Goal: Transaction & Acquisition: Purchase product/service

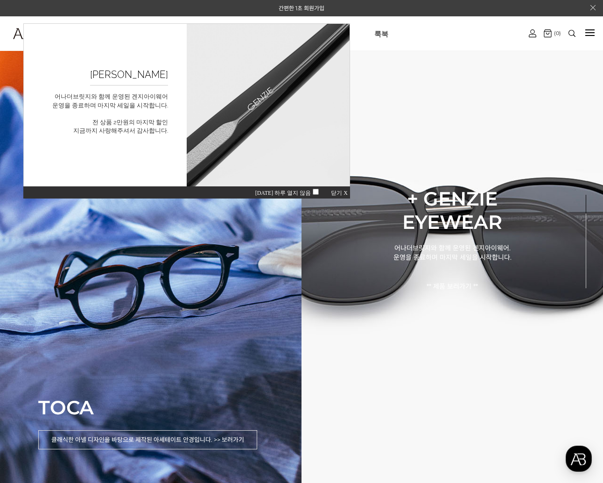
click at [339, 192] on span "닫기 X" at bounding box center [339, 193] width 17 height 7
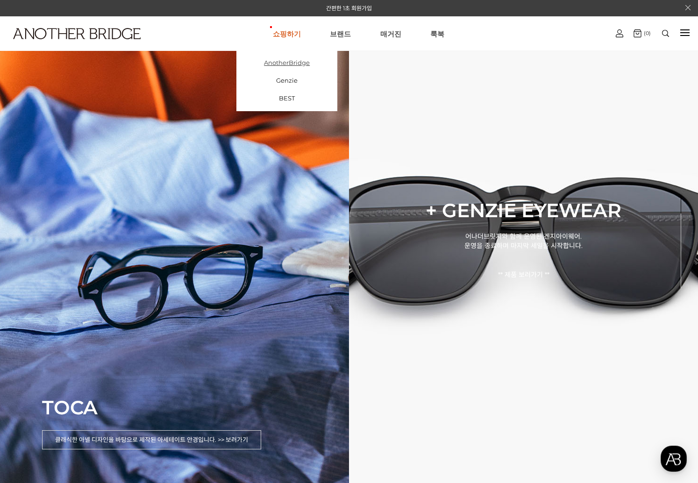
click at [291, 64] on link "AnotherBridge" at bounding box center [286, 63] width 101 height 18
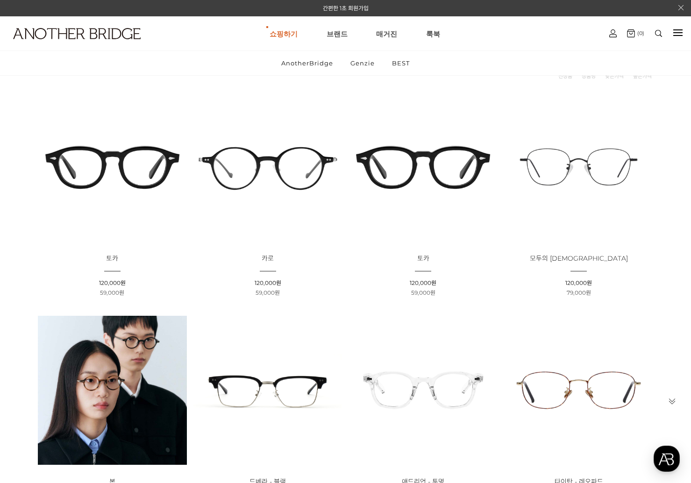
scroll to position [285, 0]
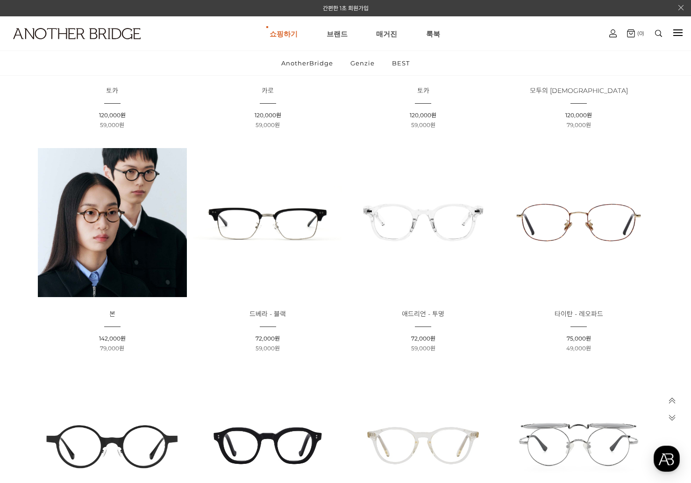
click at [426, 226] on img at bounding box center [422, 222] width 149 height 149
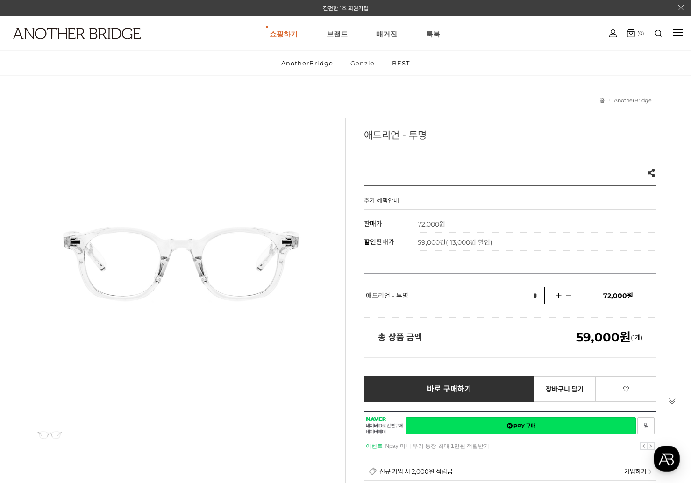
click at [360, 59] on link "Genzie" at bounding box center [362, 63] width 40 height 24
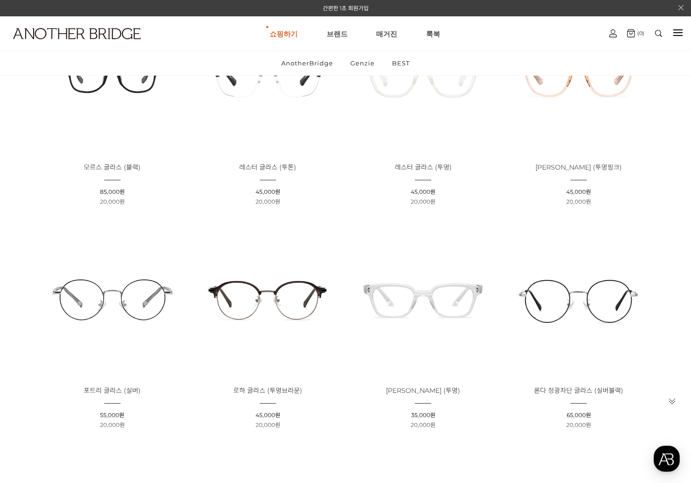
scroll to position [44, 0]
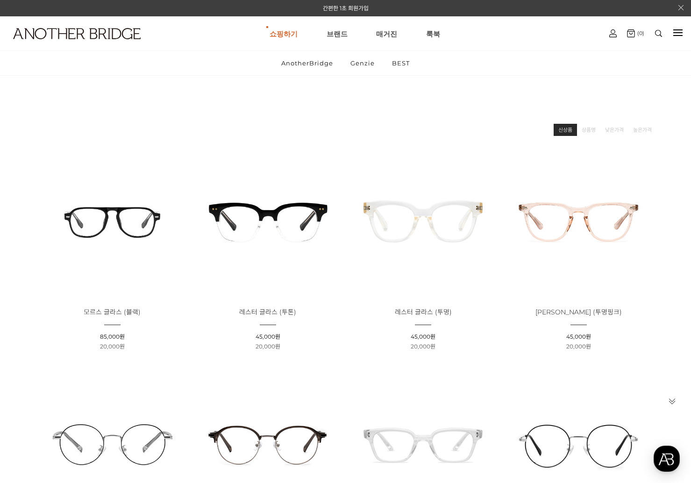
click at [565, 129] on link "신상품" at bounding box center [565, 129] width 14 height 9
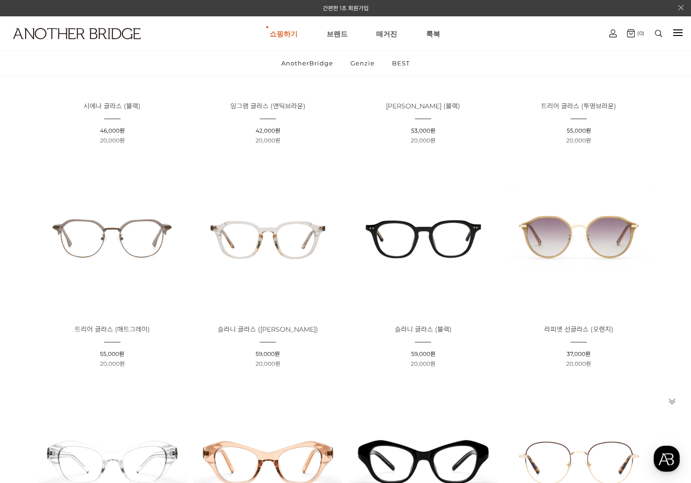
scroll to position [2041, 0]
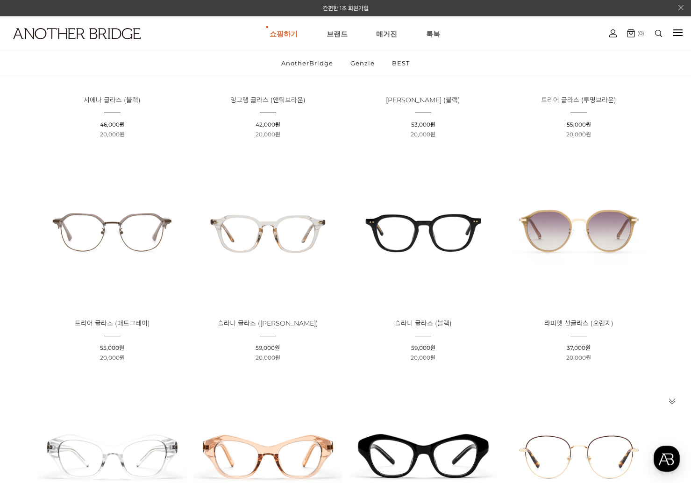
click at [312, 240] on img at bounding box center [267, 231] width 149 height 149
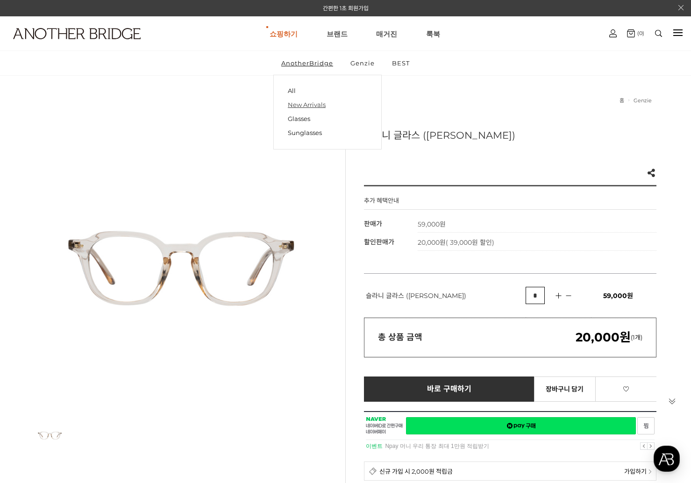
click at [301, 107] on link "New Arrivals" at bounding box center [327, 105] width 79 height 14
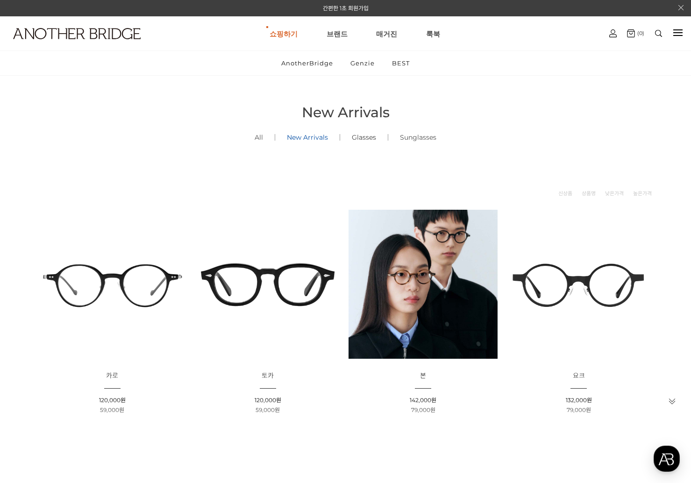
click at [366, 138] on link "Glasses ()" at bounding box center [364, 137] width 48 height 32
click at [299, 67] on link "AnotherBridge" at bounding box center [307, 63] width 68 height 24
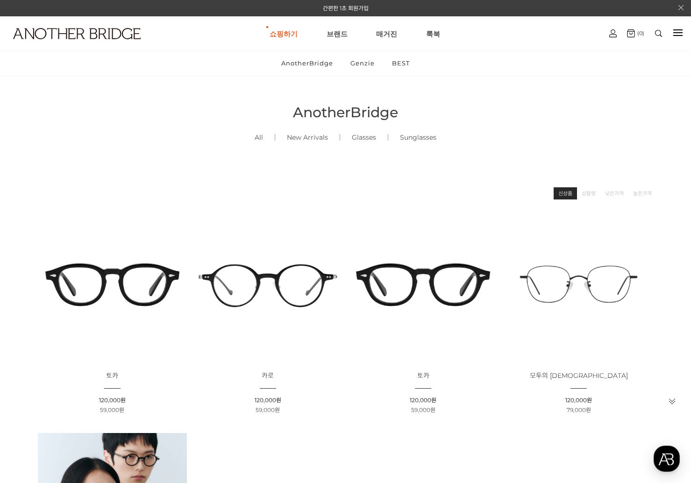
click at [568, 194] on link "신상품" at bounding box center [565, 193] width 14 height 9
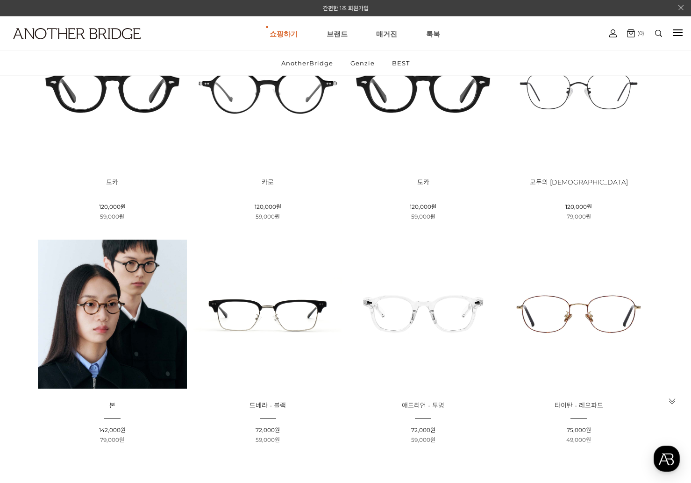
scroll to position [187, 0]
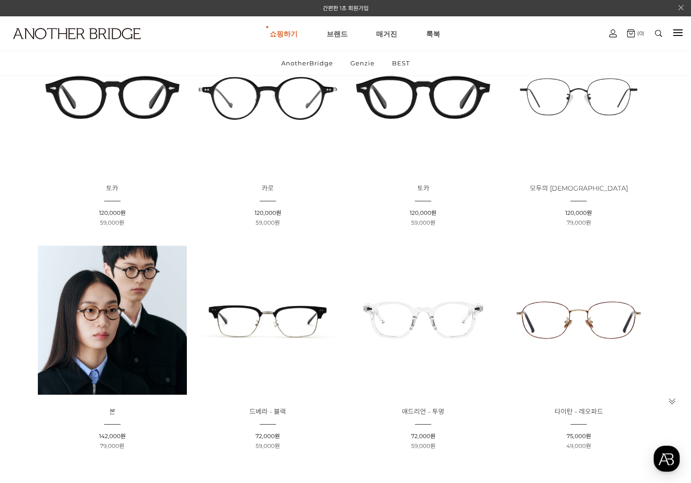
click at [470, 350] on img at bounding box center [422, 320] width 149 height 149
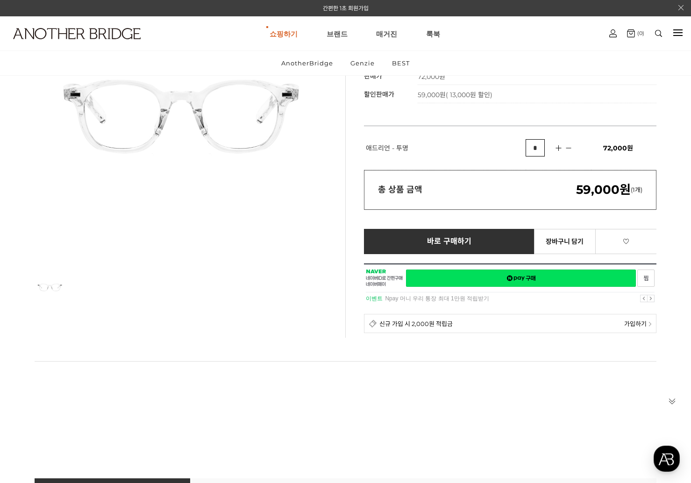
scroll to position [262, 0]
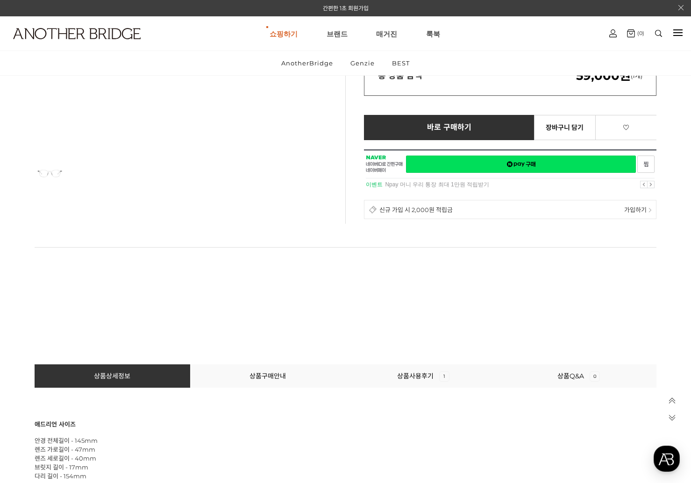
click at [631, 210] on span "가입하기" at bounding box center [635, 209] width 22 height 9
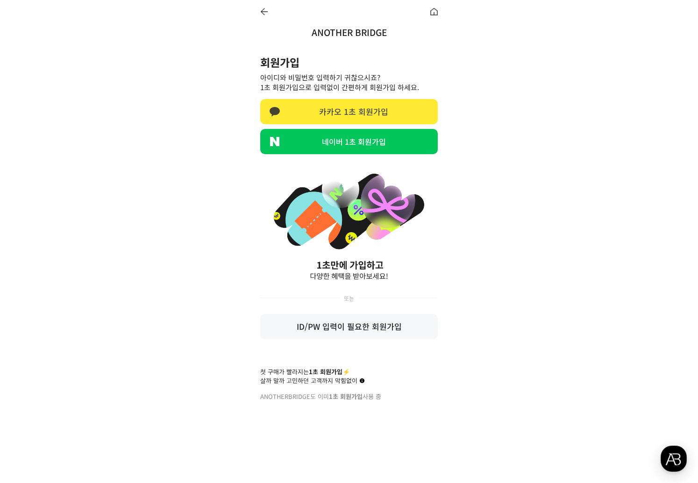
click at [354, 114] on link "카카오 1초 회원가입" at bounding box center [348, 111] width 177 height 25
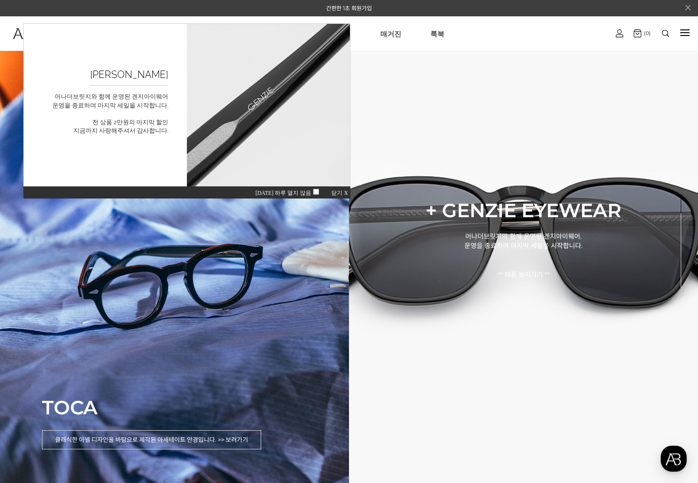
click at [337, 192] on span "닫기 X" at bounding box center [339, 193] width 17 height 7
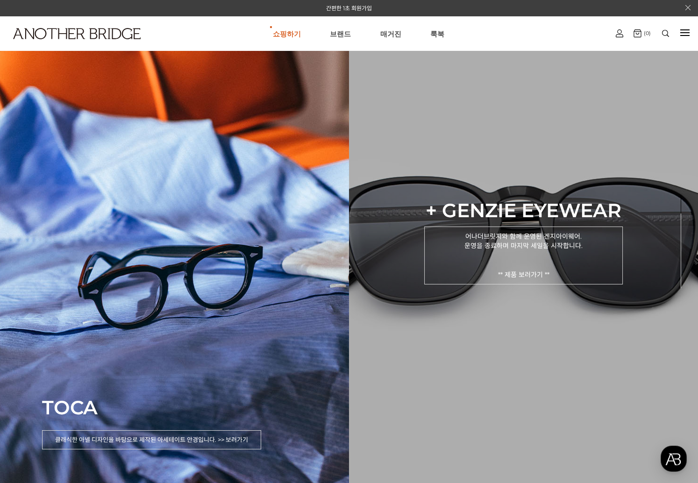
click at [539, 270] on p "어나더브릿지와 함께 운영된 겐지아이웨어. 운영을 종료하며 마지막 세일을 시작합니다. ** 제품 보러가기 **" at bounding box center [523, 256] width 199 height 58
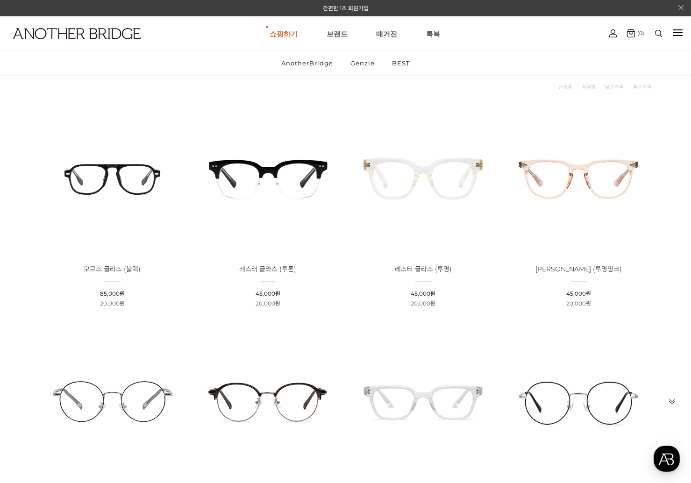
scroll to position [6, 0]
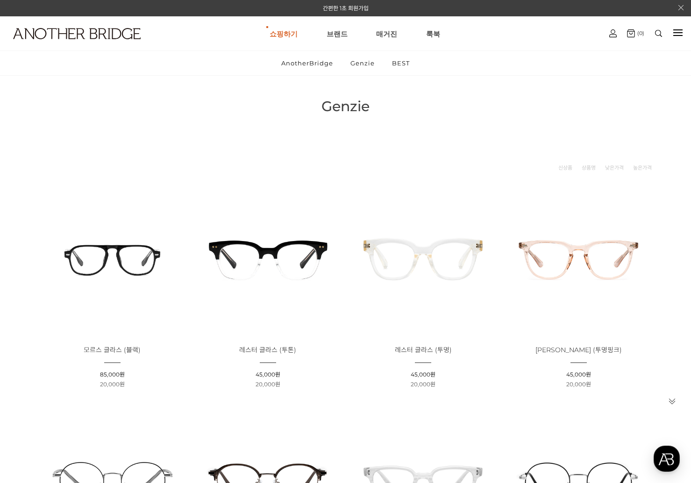
click at [463, 256] on img at bounding box center [422, 258] width 149 height 149
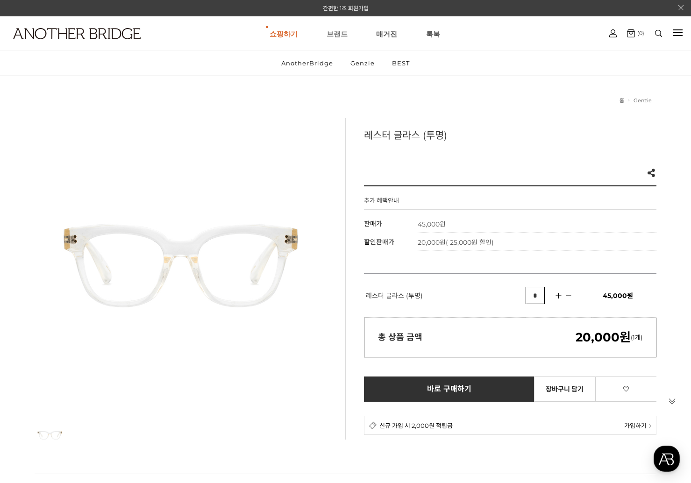
click at [337, 33] on link "브랜드" at bounding box center [336, 34] width 21 height 34
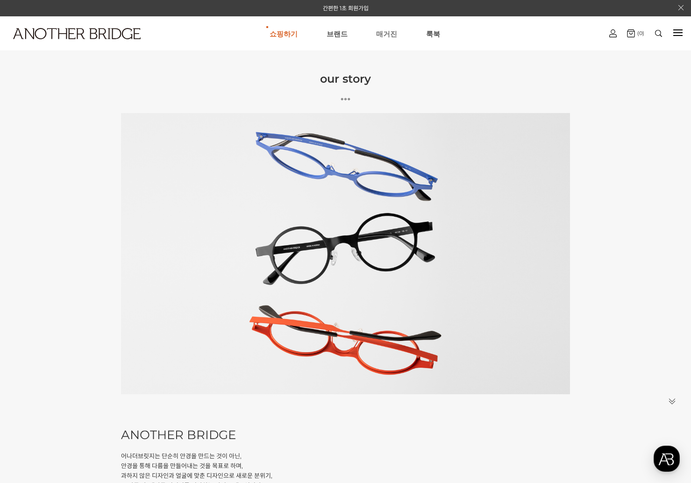
click at [384, 34] on link "매거진" at bounding box center [386, 34] width 21 height 34
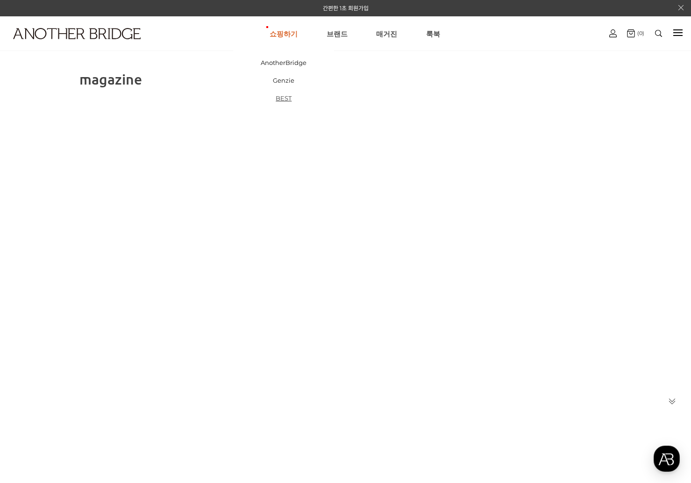
click at [284, 99] on link "BEST" at bounding box center [283, 98] width 101 height 18
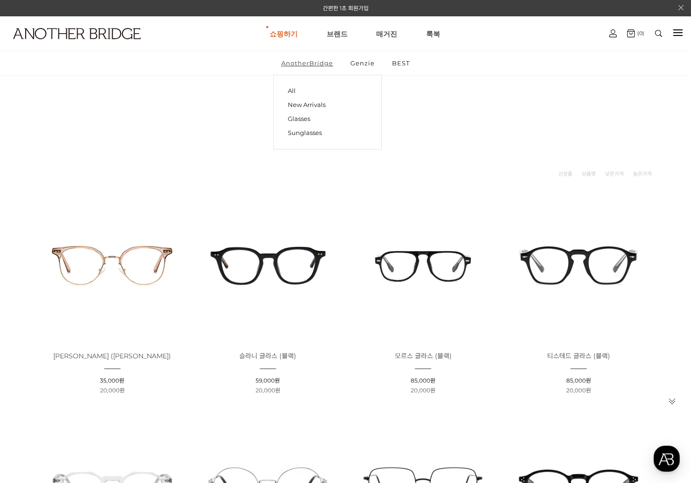
click at [299, 61] on link "AnotherBridge" at bounding box center [307, 63] width 68 height 24
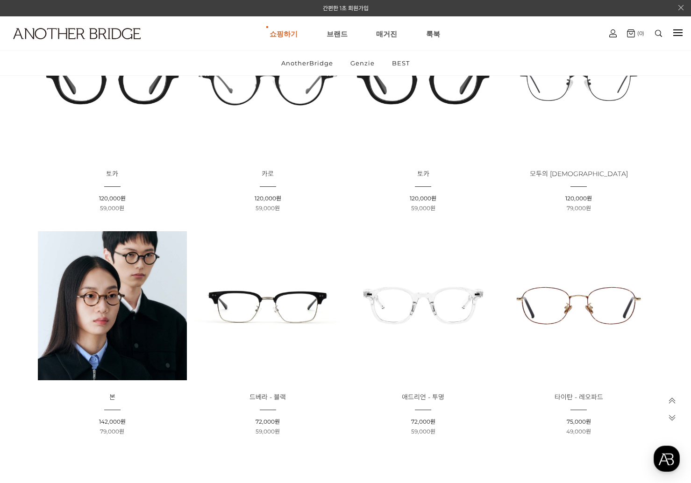
scroll to position [253, 0]
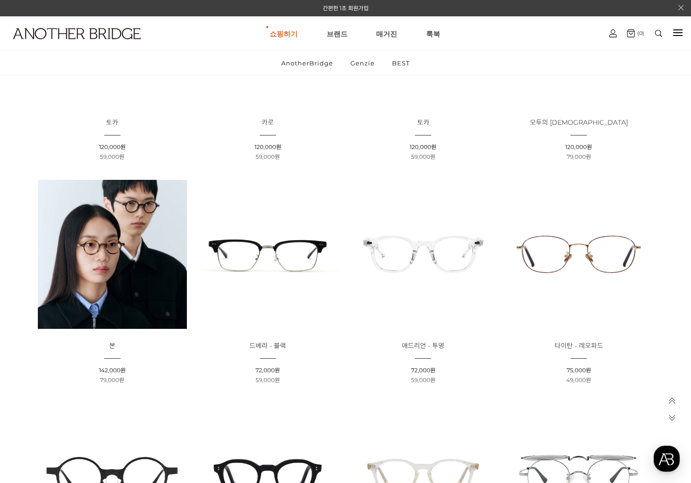
click at [406, 251] on img at bounding box center [422, 254] width 149 height 149
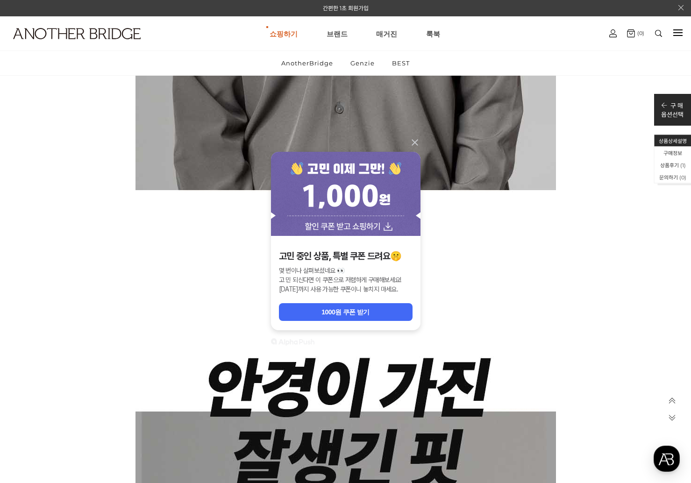
scroll to position [3052, 0]
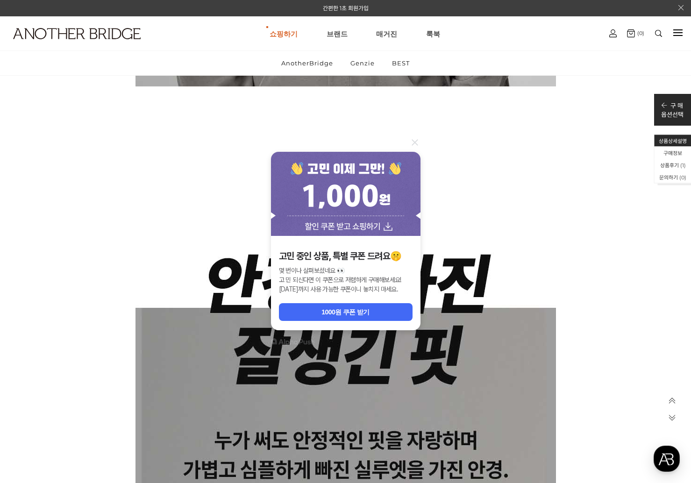
click at [411, 140] on icon at bounding box center [414, 142] width 11 height 11
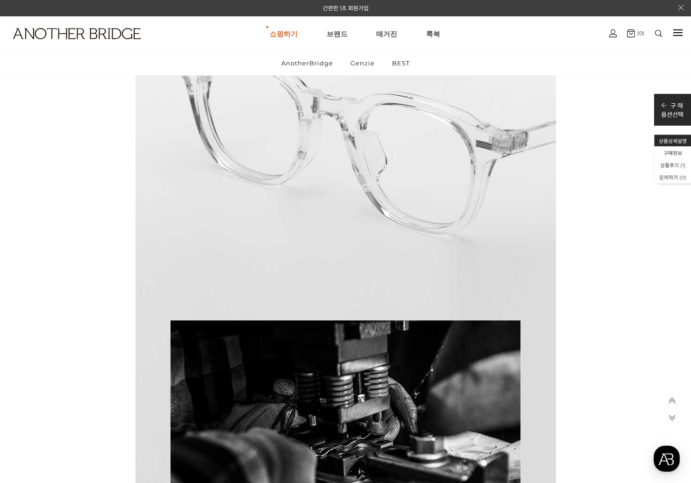
scroll to position [7950, 0]
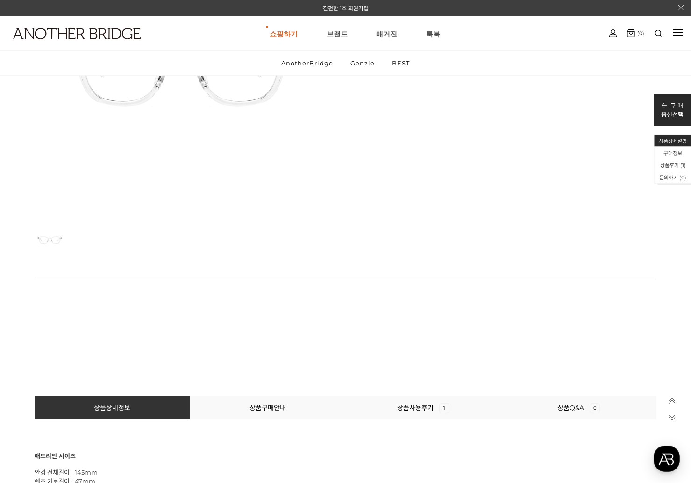
scroll to position [0, 0]
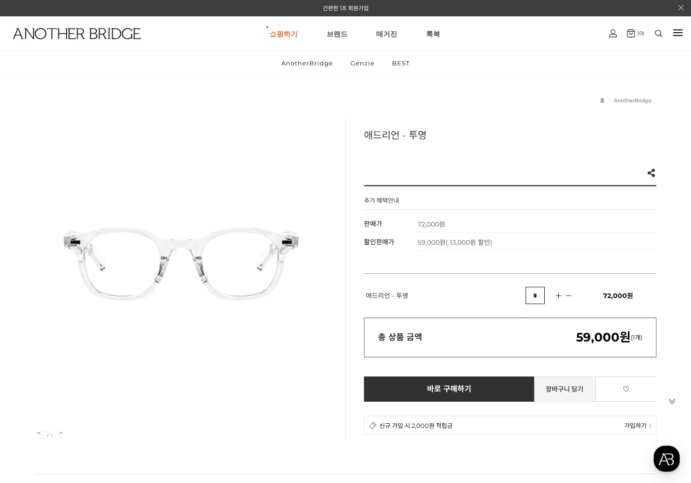
click at [553, 389] on link "장바구니 담기" at bounding box center [565, 388] width 62 height 25
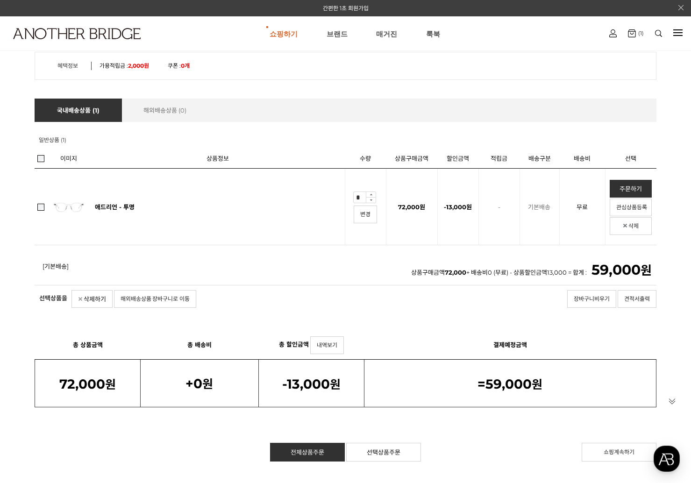
scroll to position [121, 0]
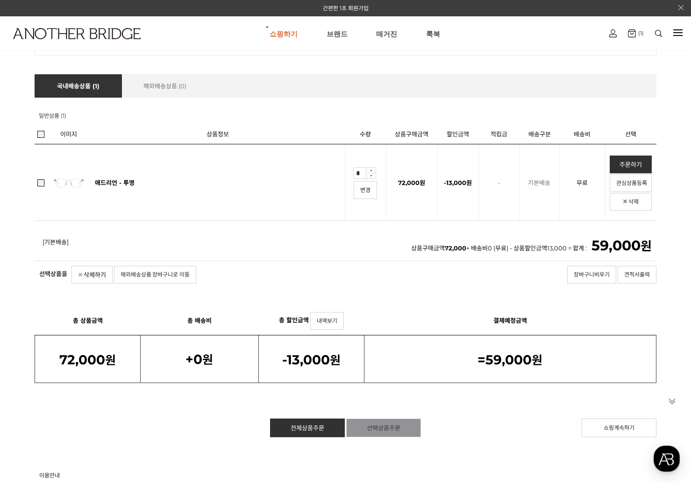
click at [383, 426] on link "선택상품주문" at bounding box center [383, 427] width 75 height 19
click at [389, 429] on link "선택상품주문" at bounding box center [383, 427] width 75 height 19
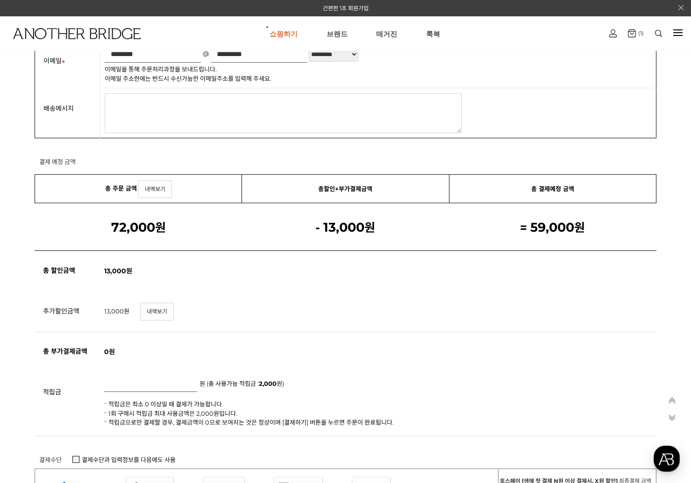
scroll to position [598, 0]
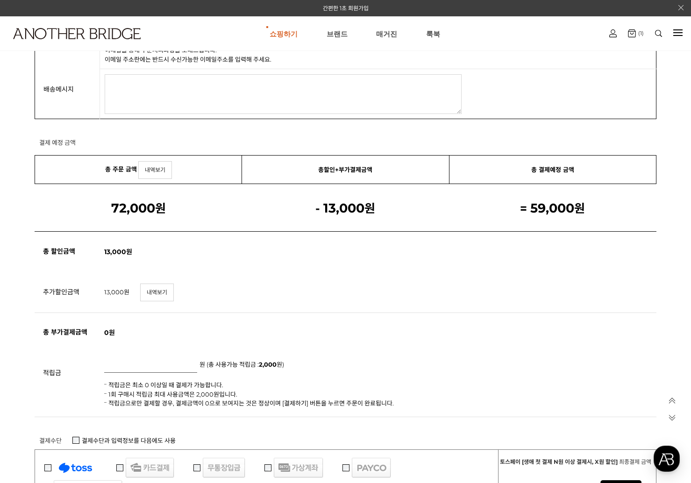
click at [156, 288] on link "내역보기" at bounding box center [157, 293] width 34 height 18
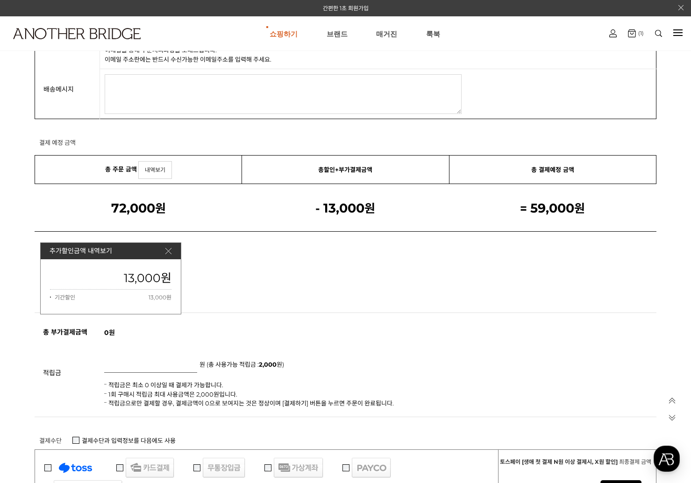
click at [158, 297] on span "13,000원" at bounding box center [110, 297] width 121 height 11
click at [169, 251] on img at bounding box center [168, 251] width 6 height 6
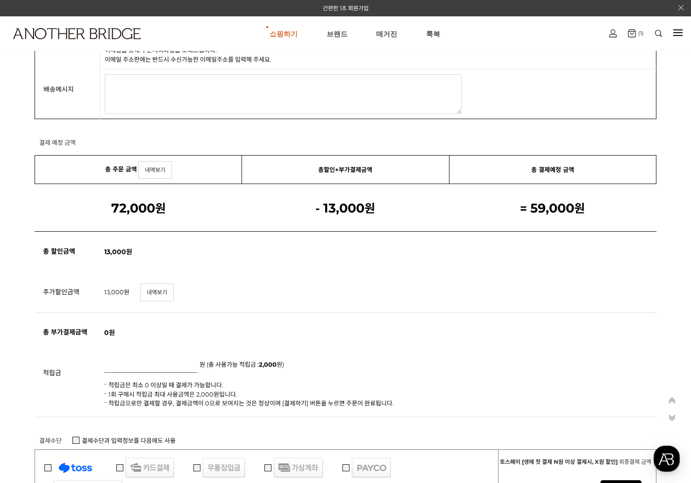
click at [419, 299] on td "13,000 원 내역보기" at bounding box center [377, 292] width 557 height 41
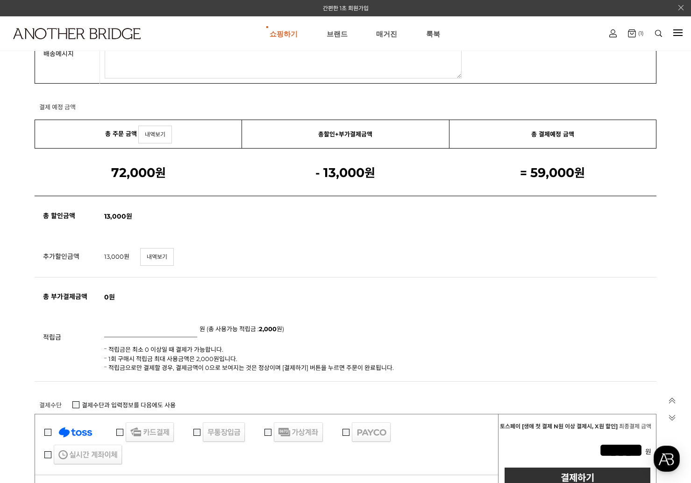
scroll to position [676, 0]
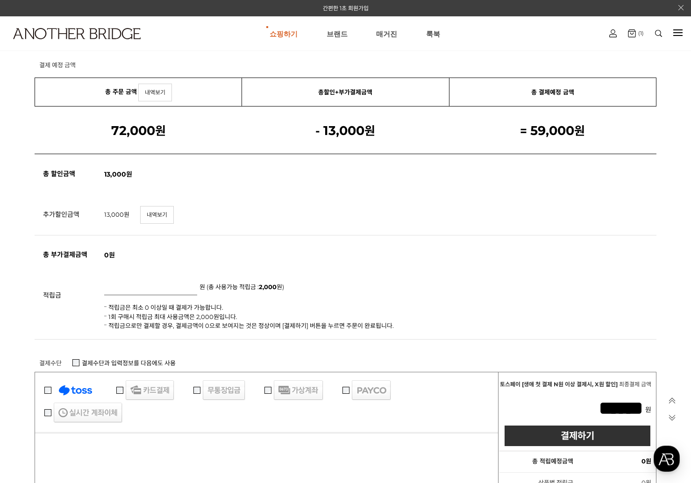
click at [186, 288] on input "text" at bounding box center [150, 287] width 93 height 15
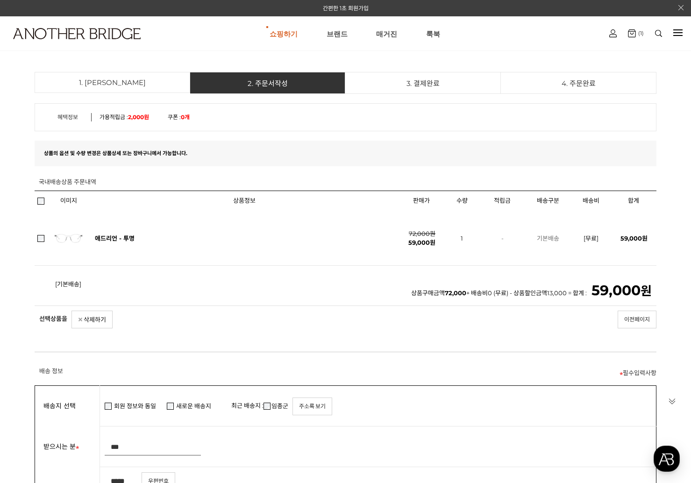
scroll to position [0, 0]
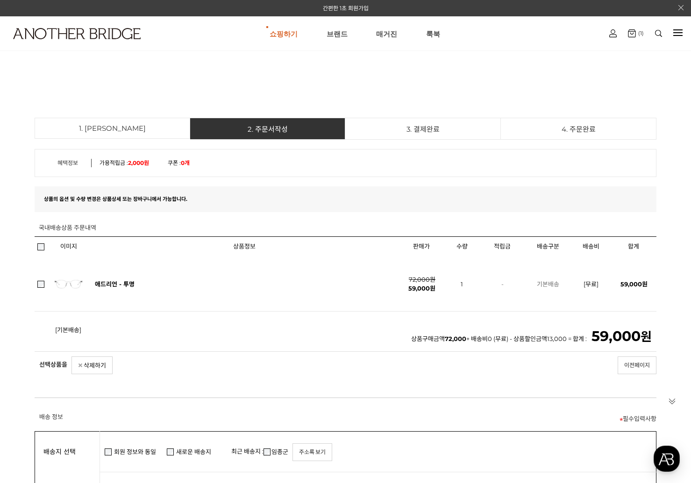
type input "*"
